Goal: Information Seeking & Learning: Learn about a topic

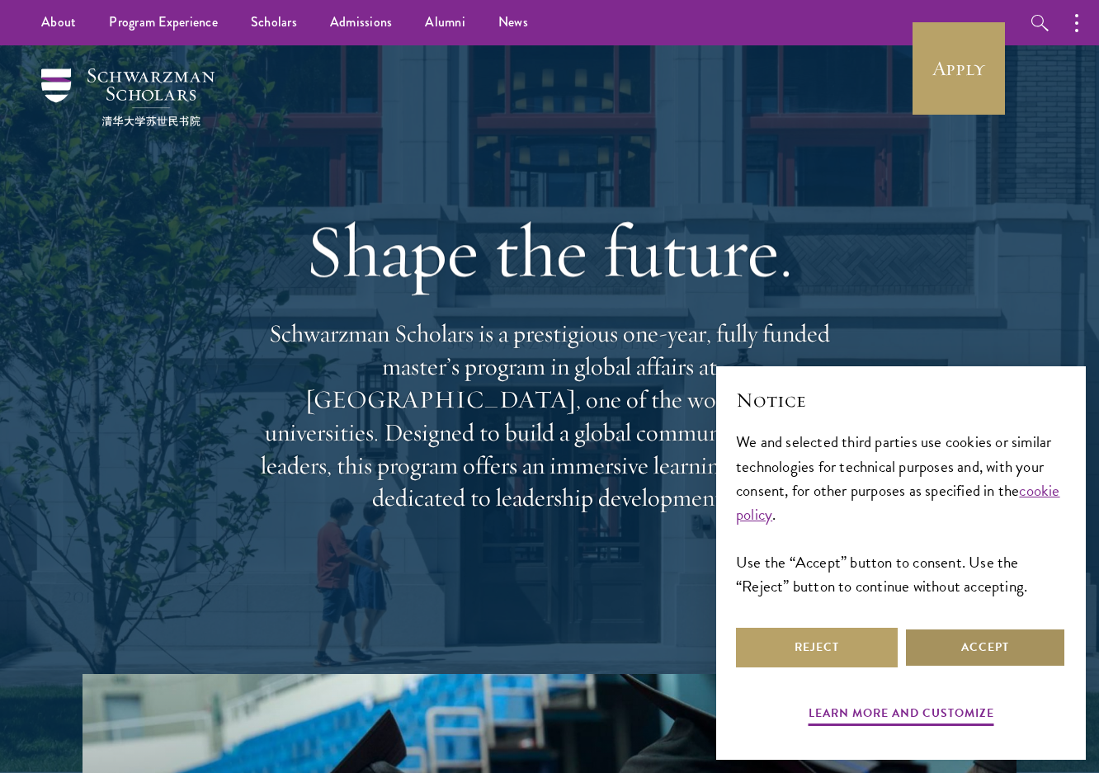
click at [991, 650] on button "Accept" at bounding box center [985, 648] width 162 height 40
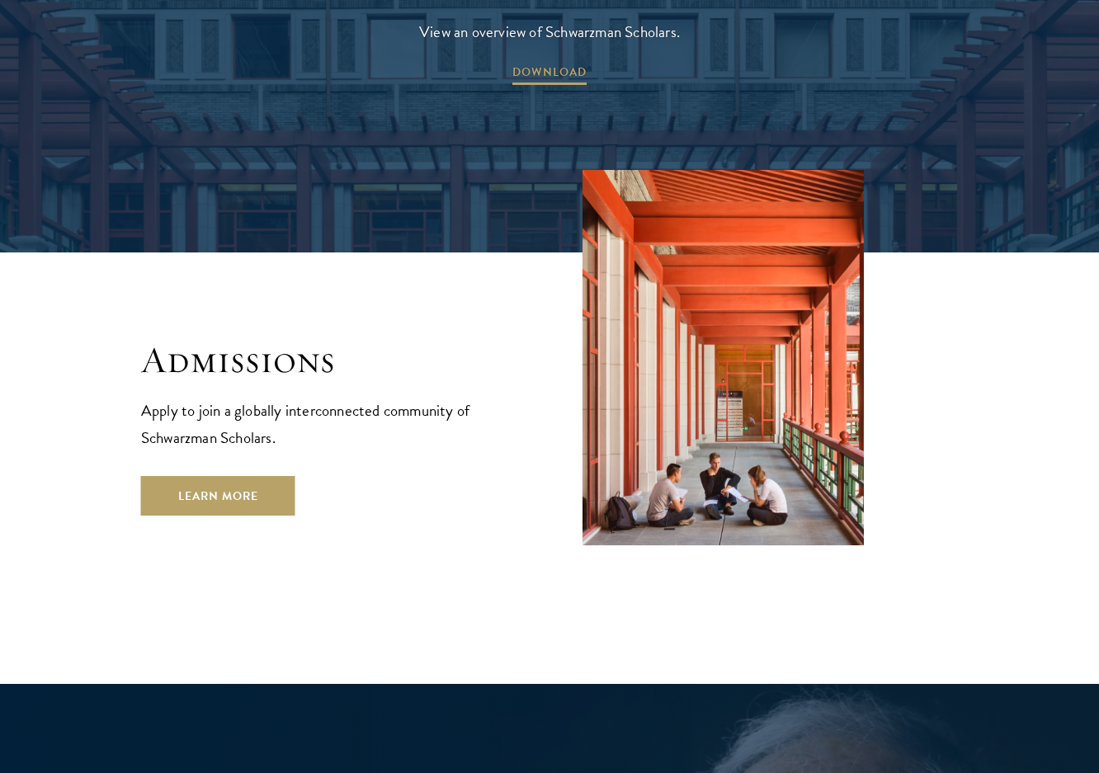
scroll to position [2723, 0]
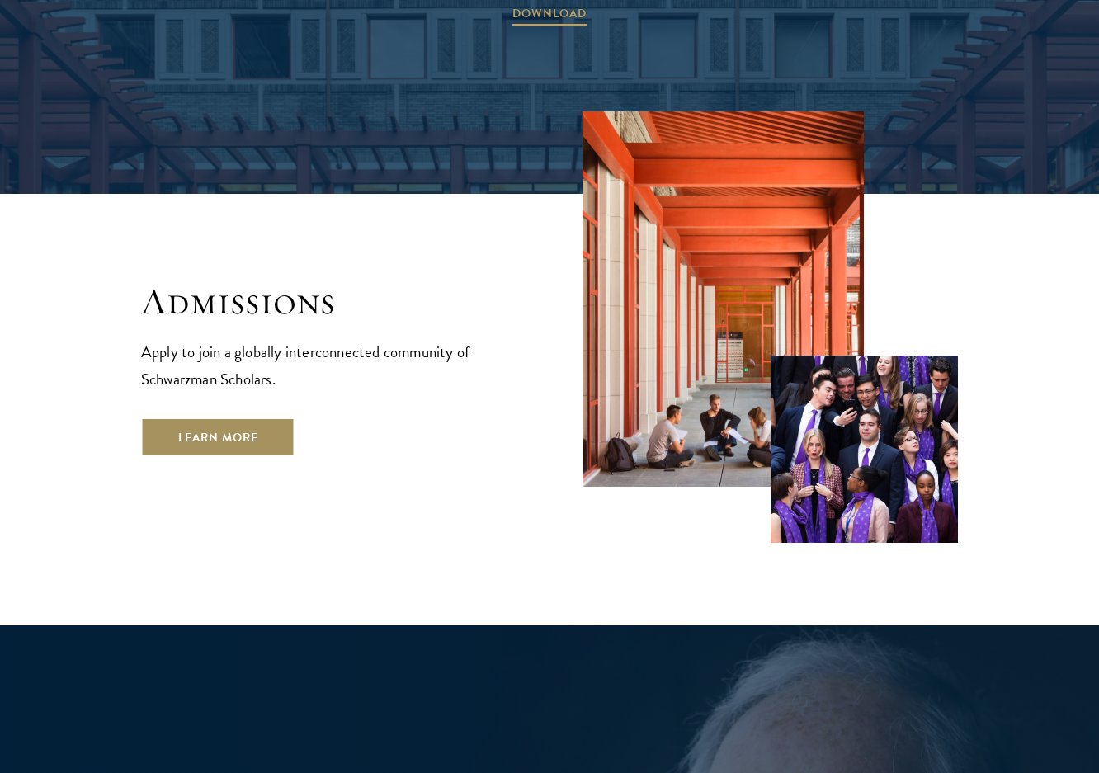
click at [238, 418] on link "Learn More" at bounding box center [218, 438] width 154 height 40
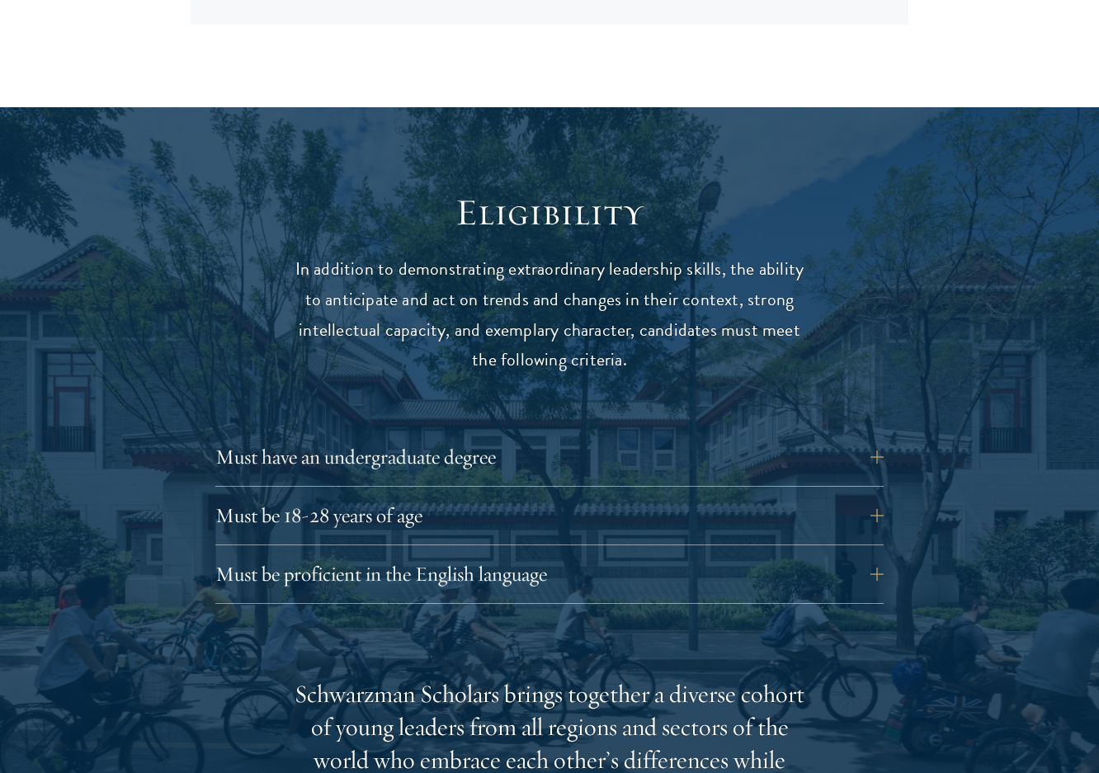
scroll to position [2063, 0]
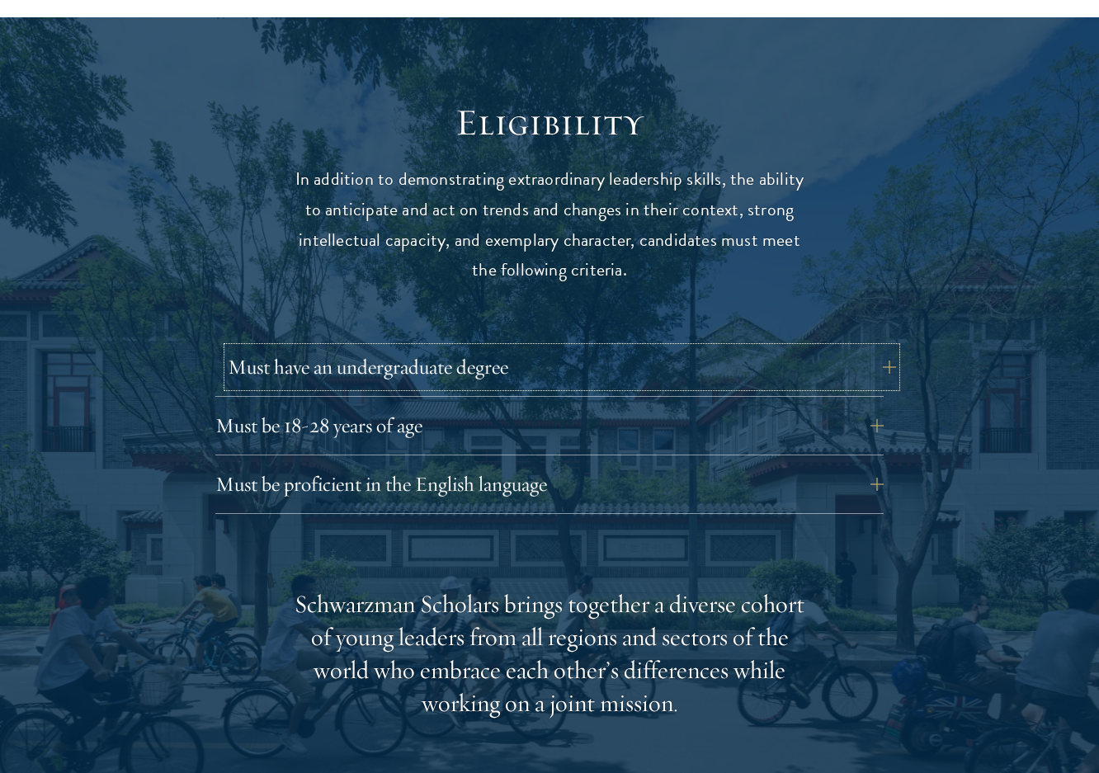
click at [400, 375] on button "Must have an undergraduate degree" at bounding box center [562, 367] width 668 height 40
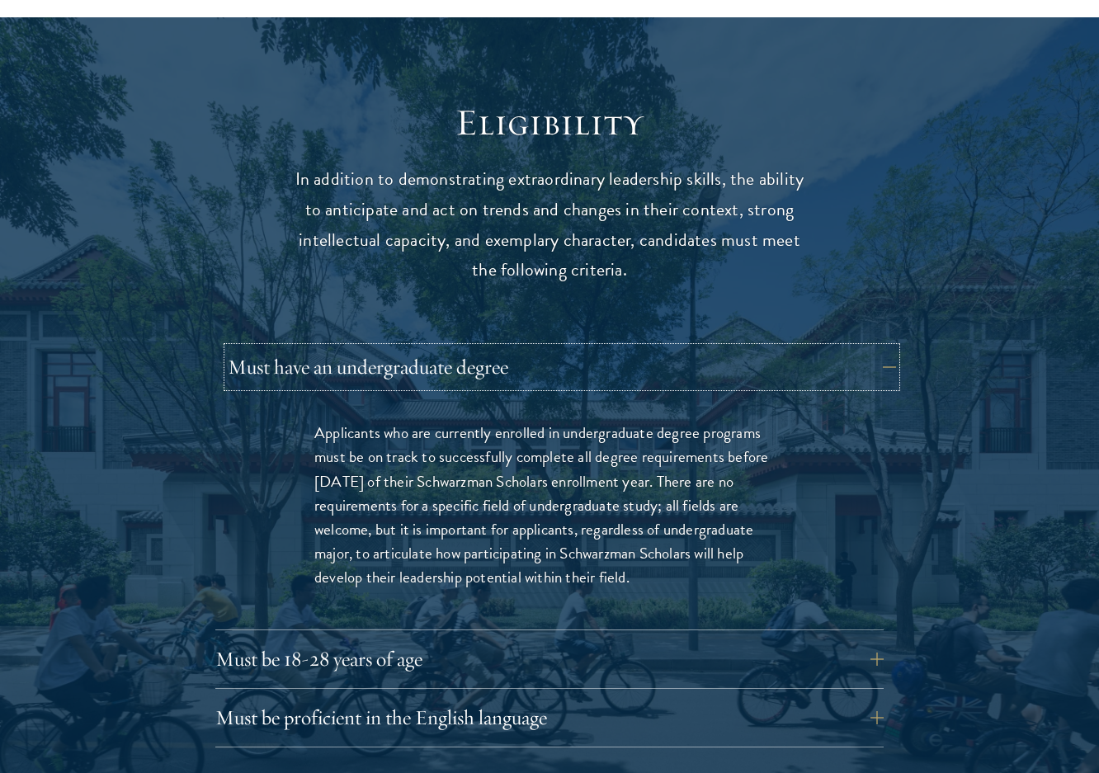
click at [400, 375] on button "Must have an undergraduate degree" at bounding box center [562, 367] width 668 height 40
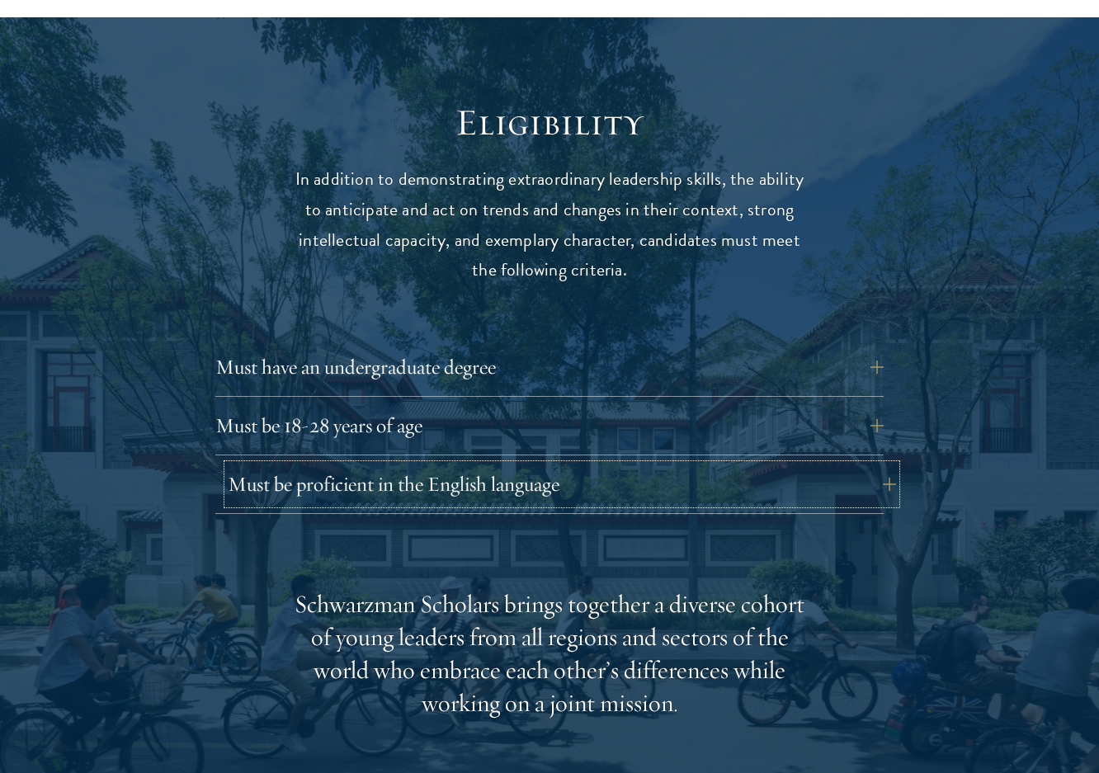
click at [366, 504] on button "Must be proficient in the English language" at bounding box center [562, 485] width 668 height 40
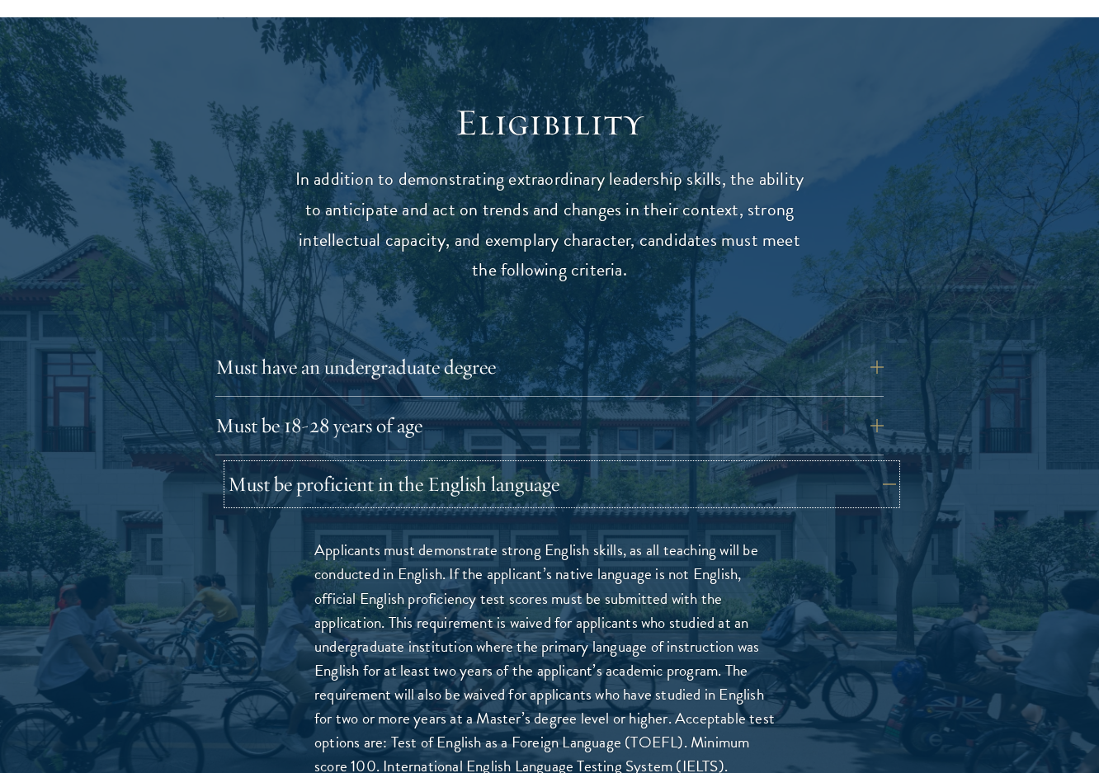
click at [370, 486] on button "Must be proficient in the English language" at bounding box center [562, 485] width 668 height 40
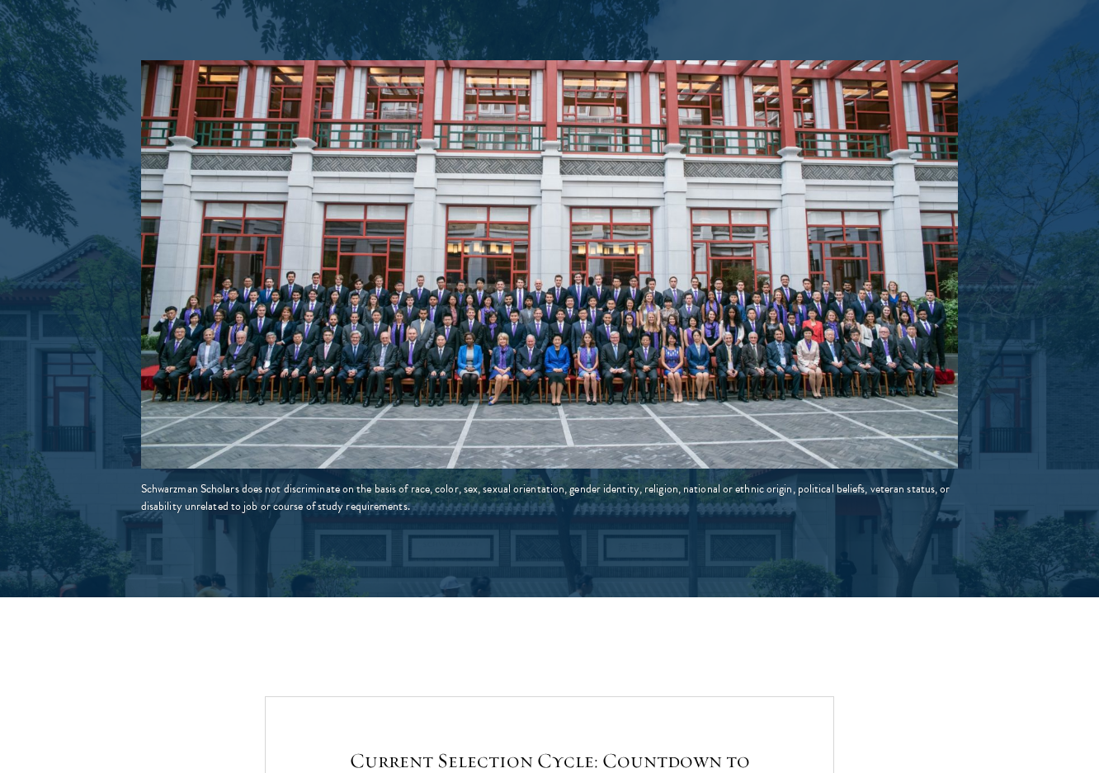
scroll to position [3218, 0]
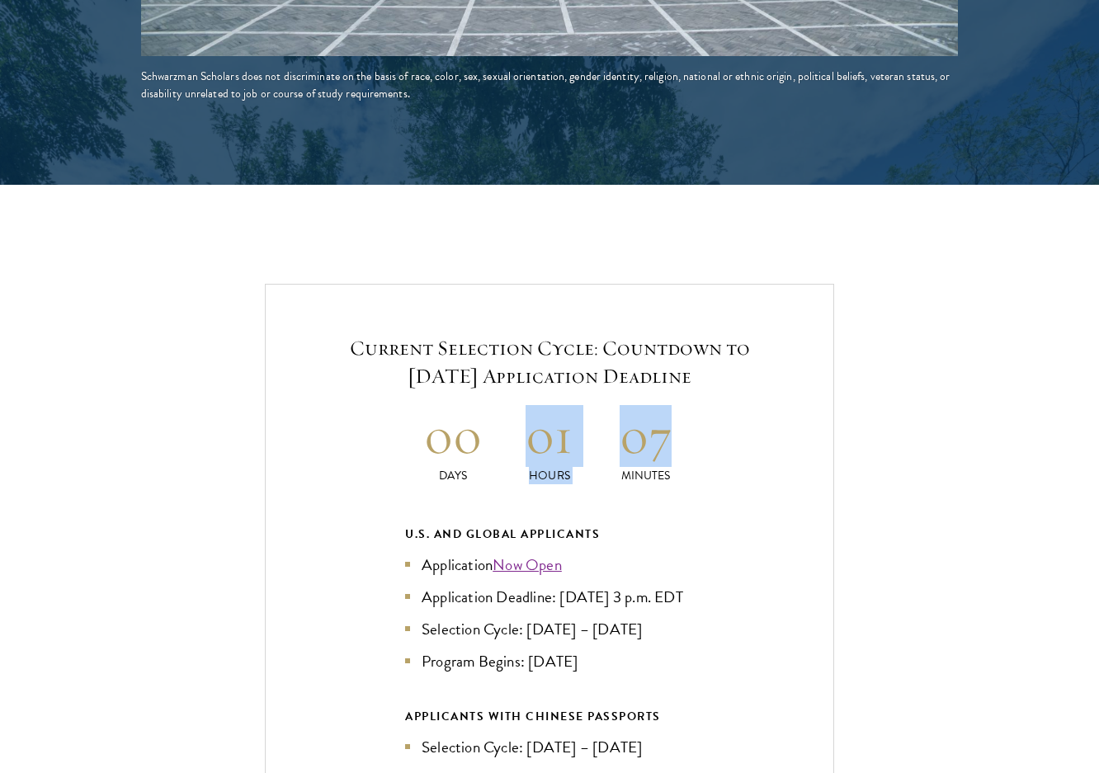
drag, startPoint x: 520, startPoint y: 435, endPoint x: 687, endPoint y: 436, distance: 166.7
click at [687, 436] on div "00 Days 01 Hours 07 Minutes" at bounding box center [549, 444] width 289 height 79
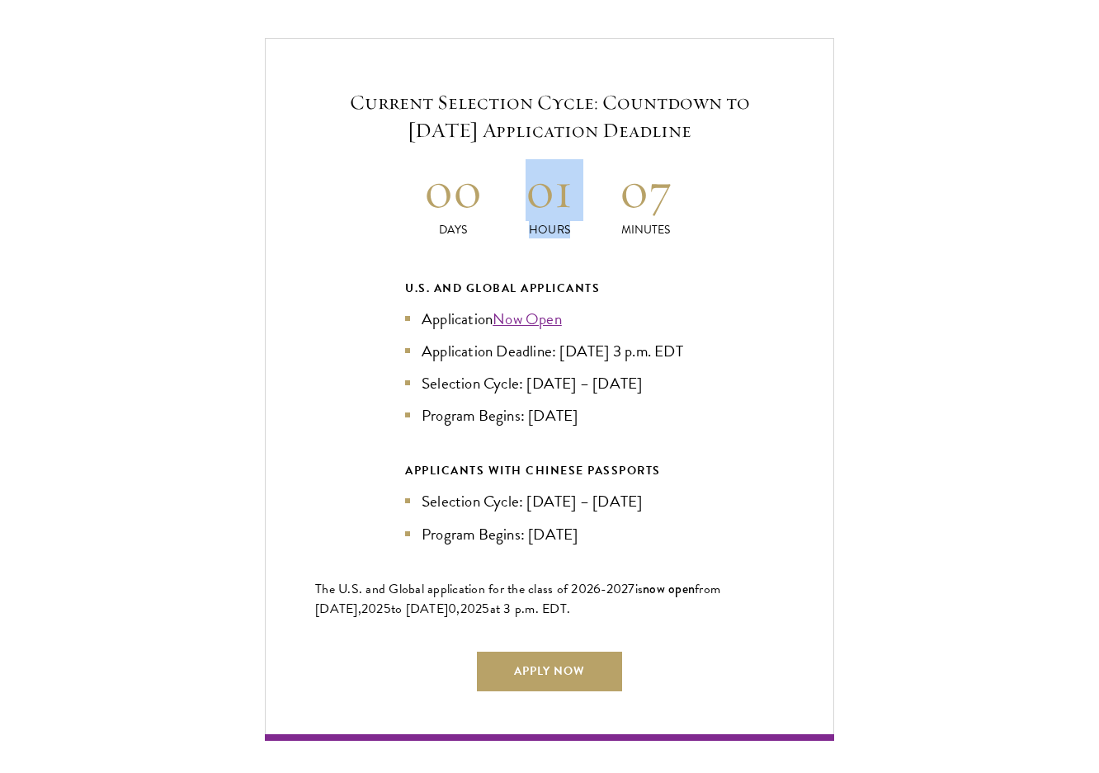
scroll to position [3466, 0]
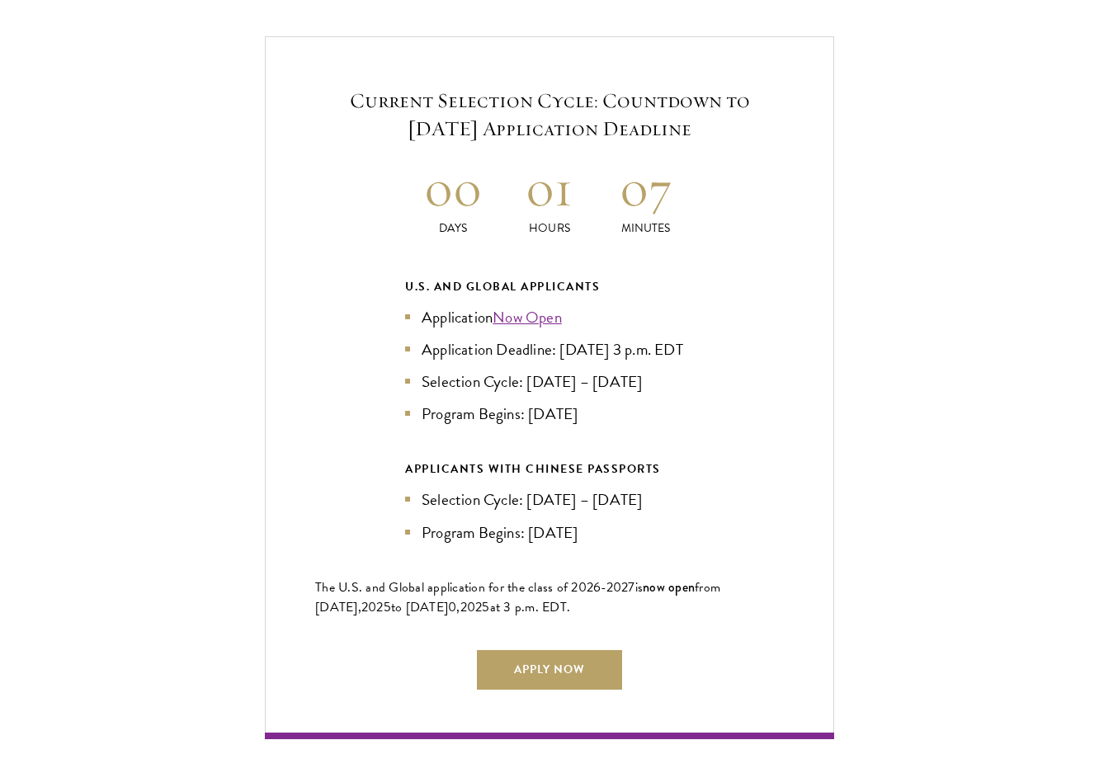
click at [683, 295] on div "U.S. and Global Applicants Application Now Open Application Deadline: [DATE] 3 …" at bounding box center [549, 350] width 289 height 149
click at [555, 679] on link "Apply Now" at bounding box center [549, 670] width 145 height 40
click at [689, 191] on h2 "01" at bounding box center [645, 189] width 97 height 62
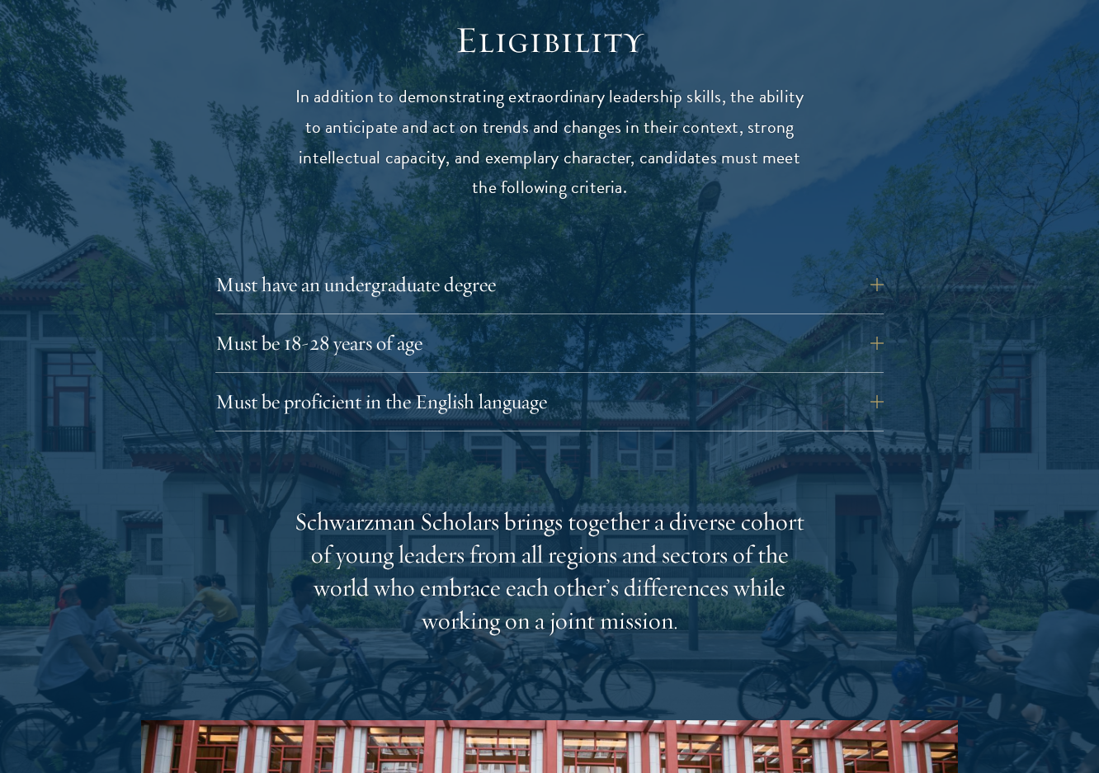
scroll to position [2558, 0]
